Goal: Information Seeking & Learning: Understand process/instructions

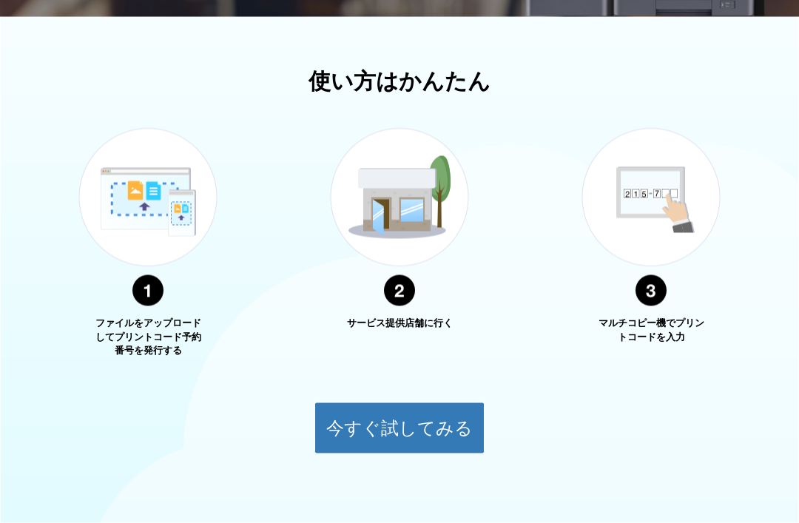
scroll to position [512, 0]
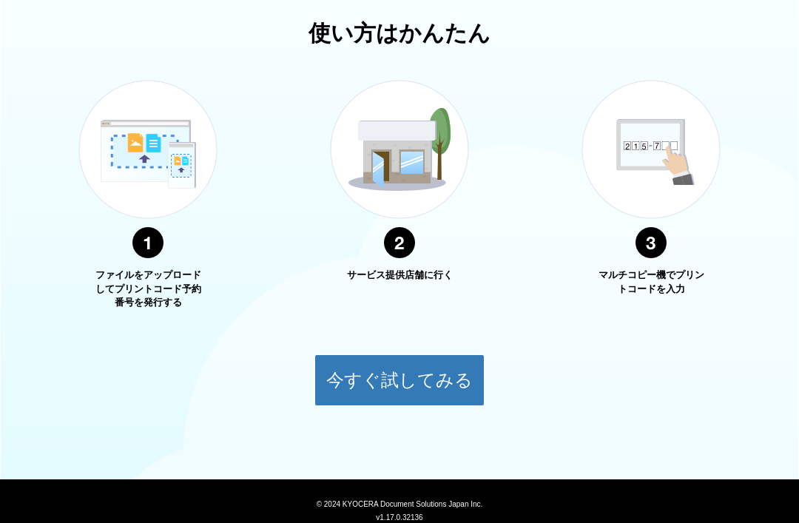
click at [410, 398] on button "今すぐ試してみる" at bounding box center [399, 380] width 170 height 52
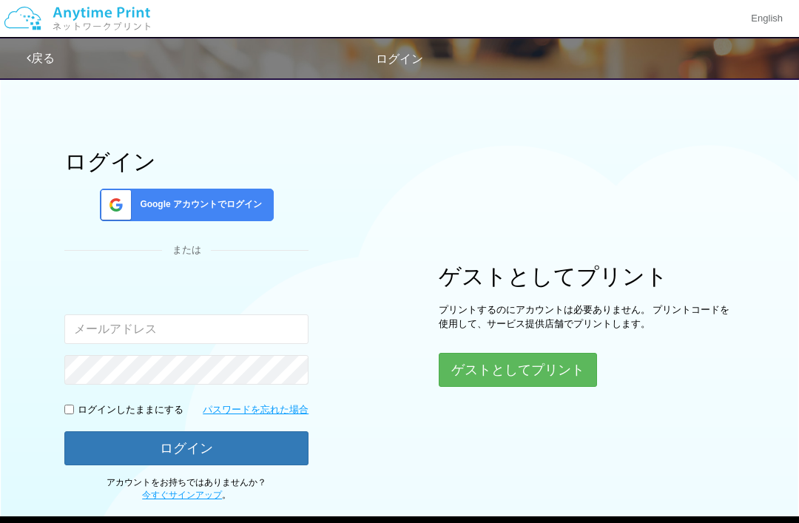
scroll to position [20, 0]
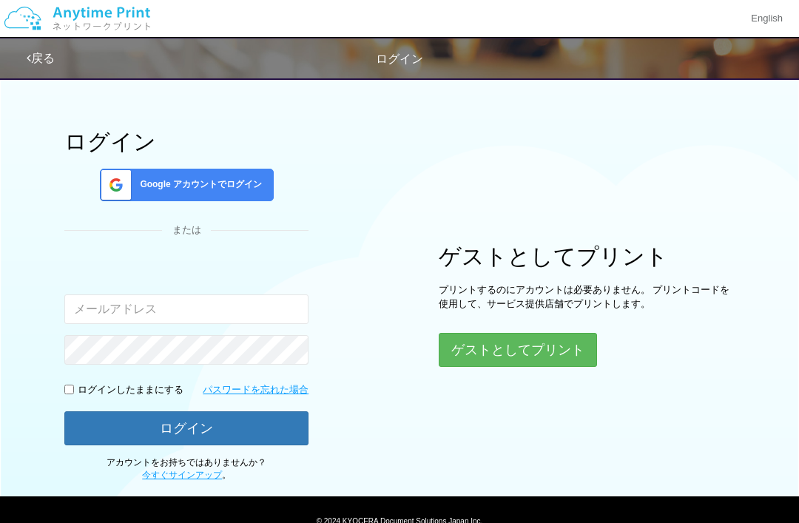
click at [580, 358] on button "ゲストとしてプリント" at bounding box center [517, 350] width 158 height 34
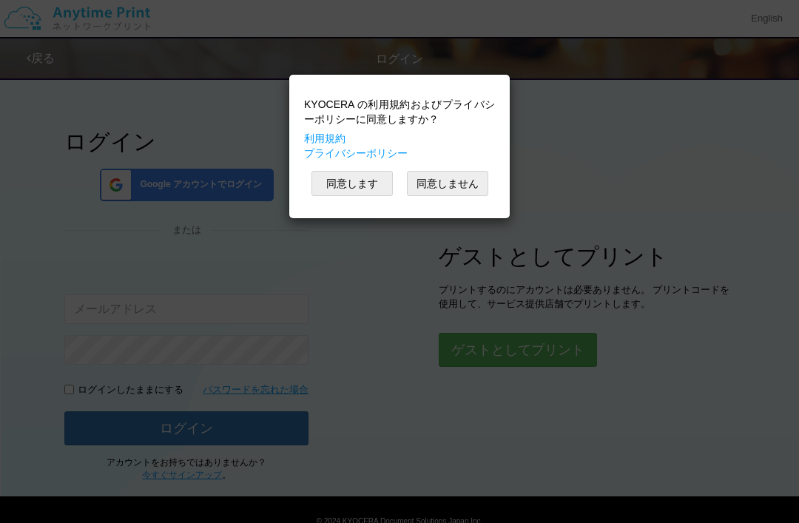
click at [342, 132] on link "利用規約" at bounding box center [324, 138] width 41 height 12
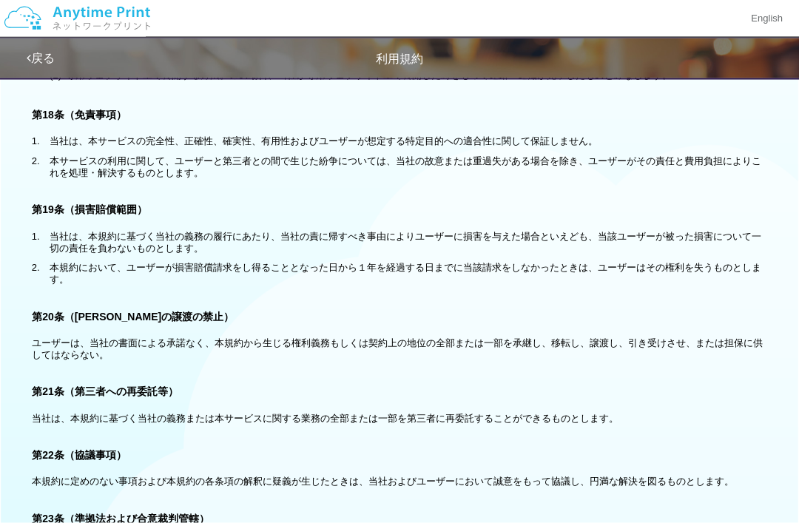
scroll to position [3007, 0]
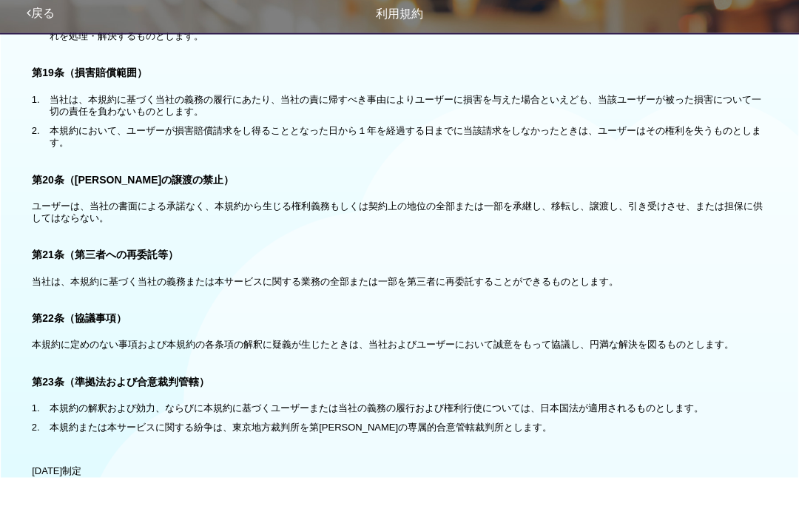
scroll to position [3145, 0]
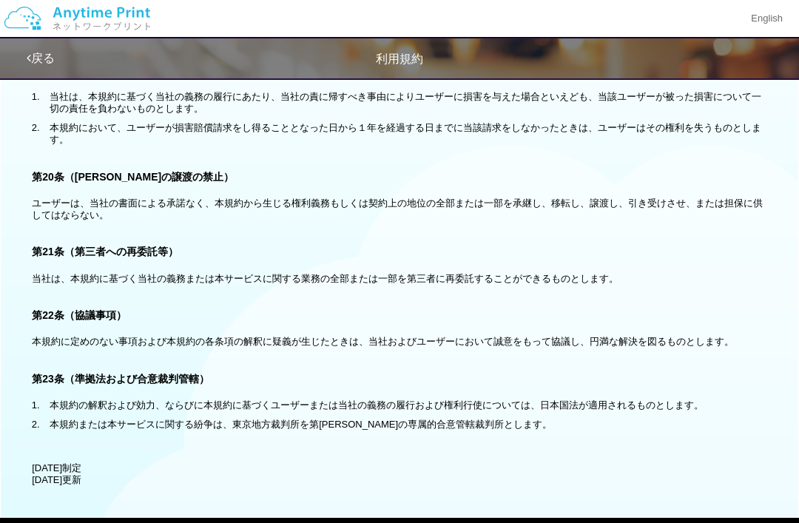
click at [30, 71] on div "戻る 利用規約" at bounding box center [426, 58] width 799 height 40
click at [40, 55] on link "戻る" at bounding box center [41, 58] width 28 height 13
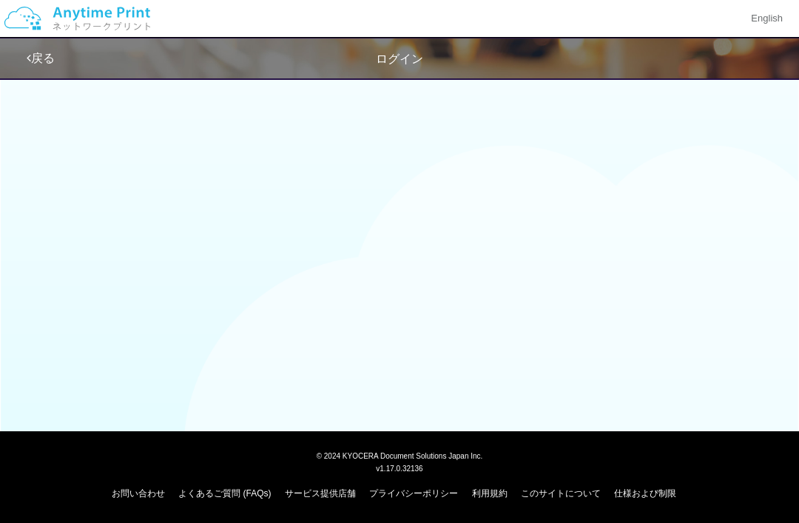
scroll to position [4, 0]
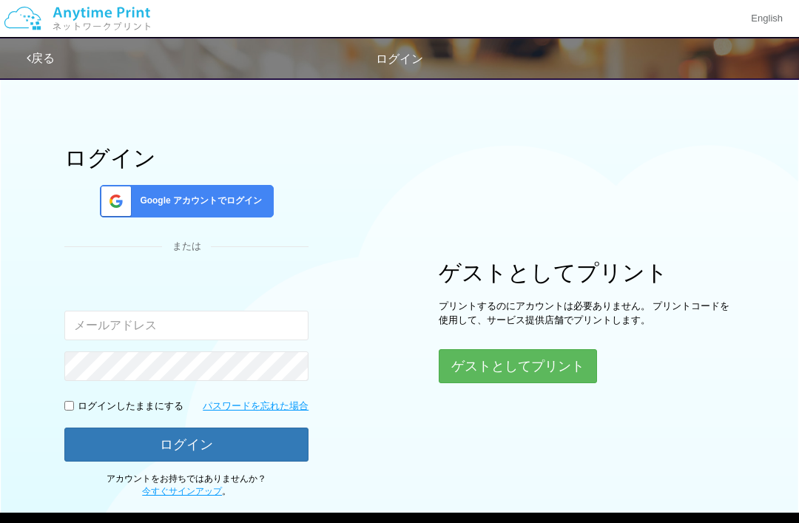
click at [457, 373] on button "ゲストとしてプリント" at bounding box center [517, 366] width 158 height 34
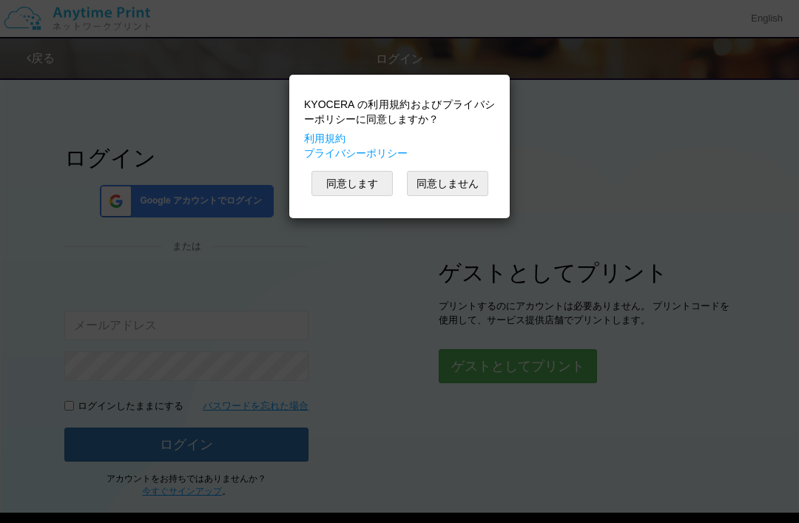
click at [432, 188] on button "同意しません" at bounding box center [447, 183] width 81 height 25
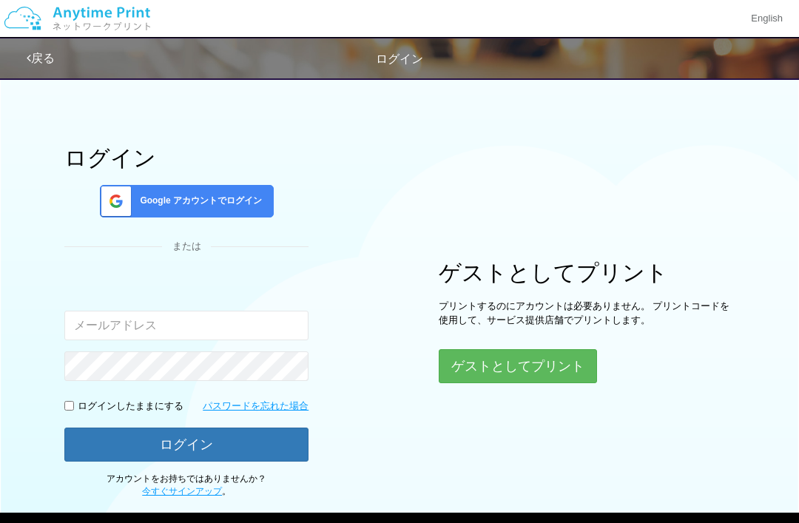
click at [463, 360] on button "ゲストとしてプリント" at bounding box center [517, 366] width 158 height 34
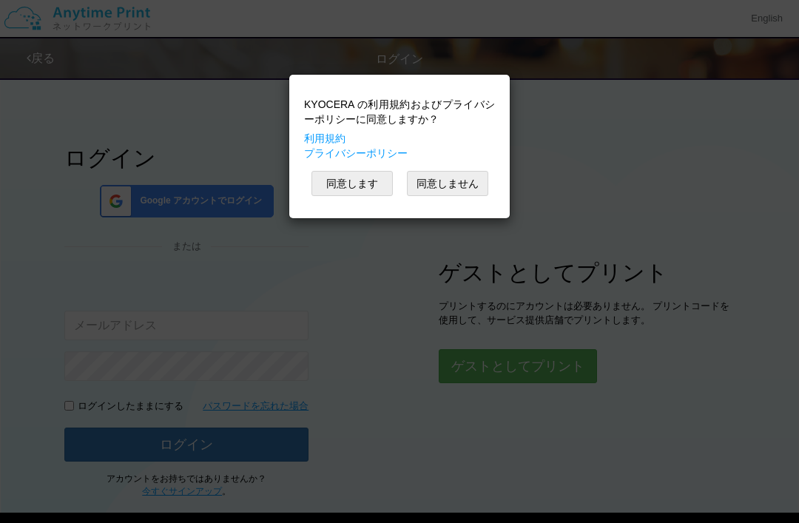
click at [321, 157] on link "プライバシーポリシー" at bounding box center [356, 153] width 104 height 12
